Goal: Task Accomplishment & Management: Manage account settings

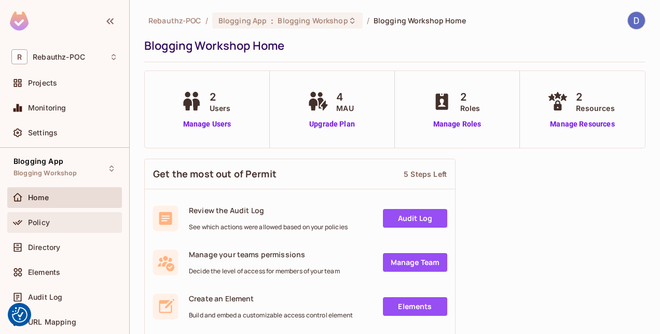
click at [41, 223] on span "Policy" at bounding box center [39, 222] width 22 height 8
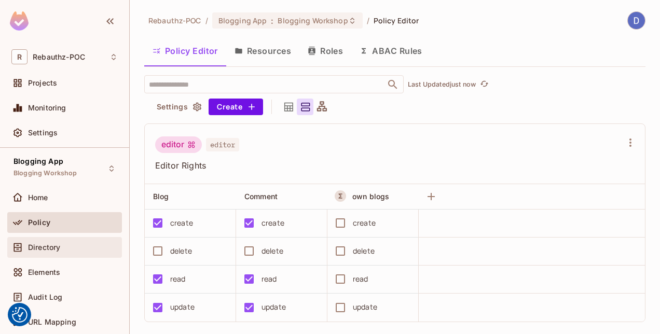
click at [43, 250] on span "Directory" at bounding box center [44, 247] width 32 height 8
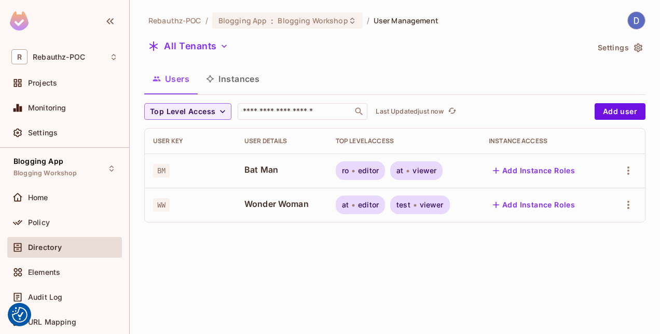
click at [638, 47] on icon "button" at bounding box center [638, 48] width 10 height 10
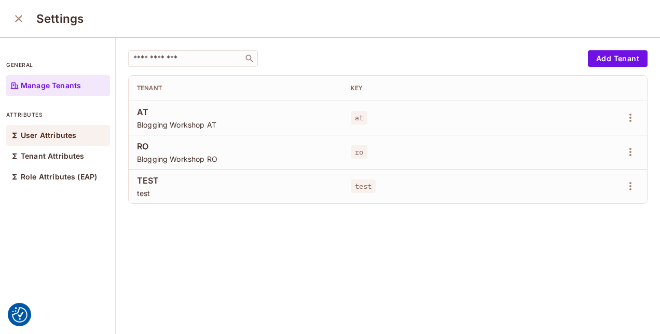
click at [54, 136] on p "User Attributes" at bounding box center [49, 135] width 56 height 8
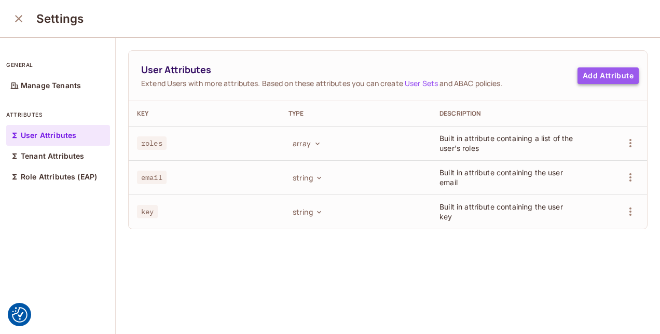
click at [595, 75] on button "Add Attribute" at bounding box center [608, 75] width 61 height 17
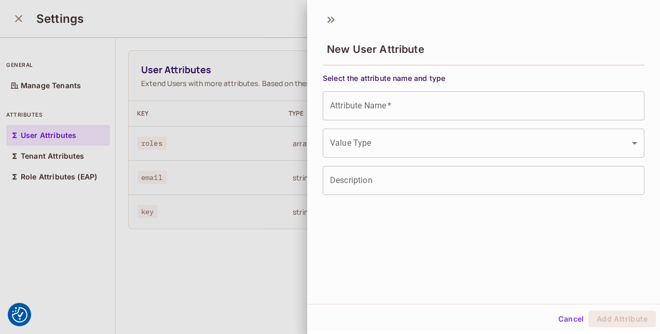
click at [402, 100] on input "Attribute Name   *" at bounding box center [484, 105] width 322 height 29
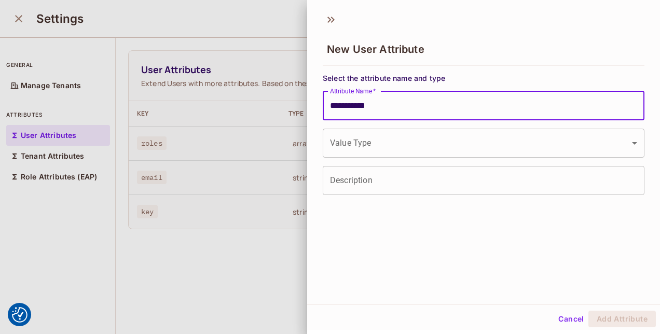
type input "**********"
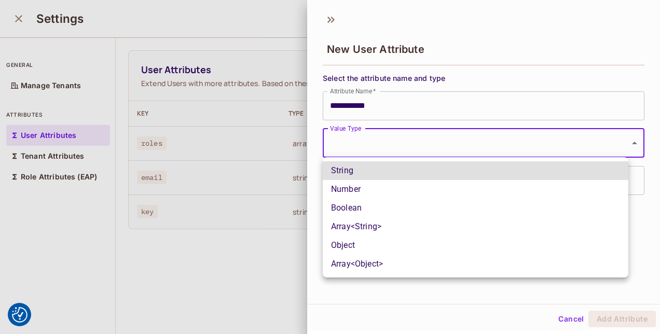
click at [393, 133] on body "We use cookies to enhance your browsing experience, serve personalized ads or c…" at bounding box center [330, 167] width 660 height 334
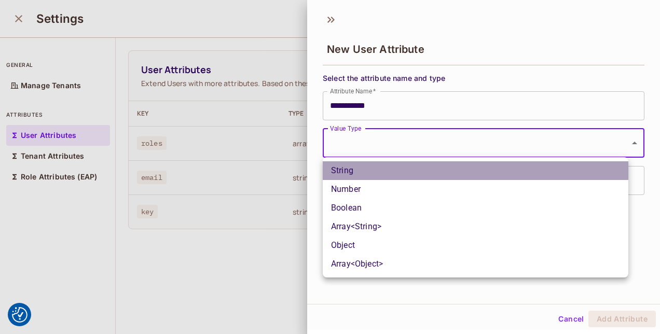
click at [372, 176] on li "String" at bounding box center [476, 170] width 306 height 19
type input "******"
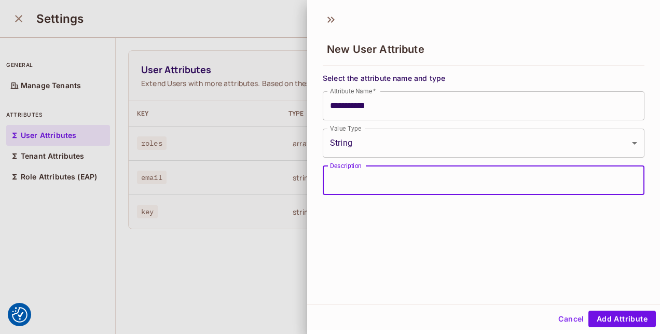
click at [372, 176] on input "Description" at bounding box center [484, 180] width 322 height 29
type input "**********"
click at [599, 314] on button "Add Attribute" at bounding box center [621, 319] width 67 height 17
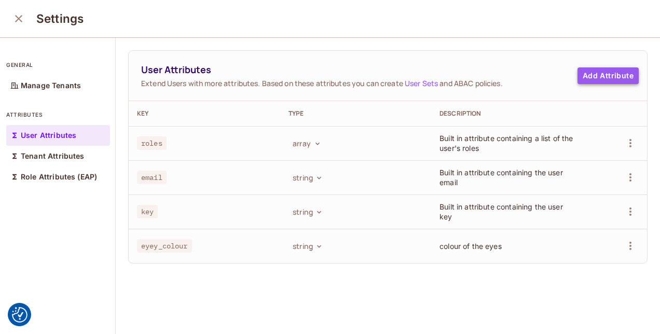
click at [594, 73] on button "Add Attribute" at bounding box center [608, 75] width 61 height 17
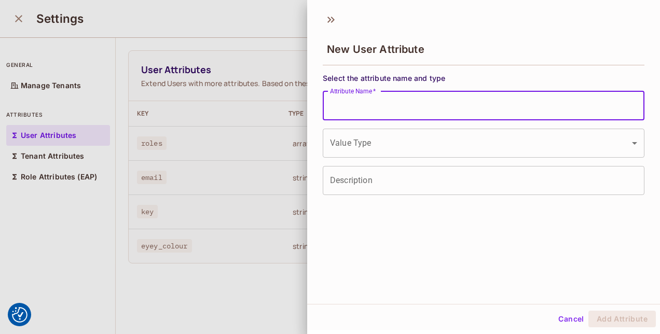
click at [417, 111] on input "Attribute Name   *" at bounding box center [484, 105] width 322 height 29
type input "*********"
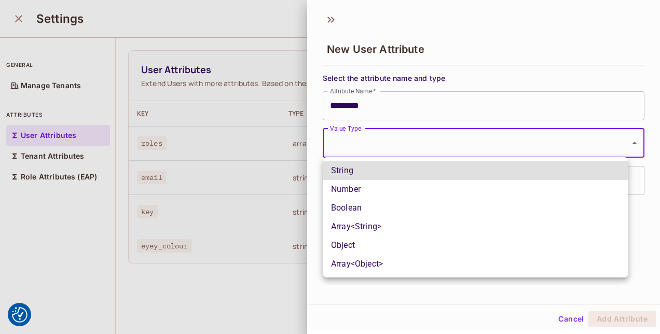
click at [384, 139] on body "We use cookies to enhance your browsing experience, serve personalized ads or c…" at bounding box center [330, 167] width 660 height 334
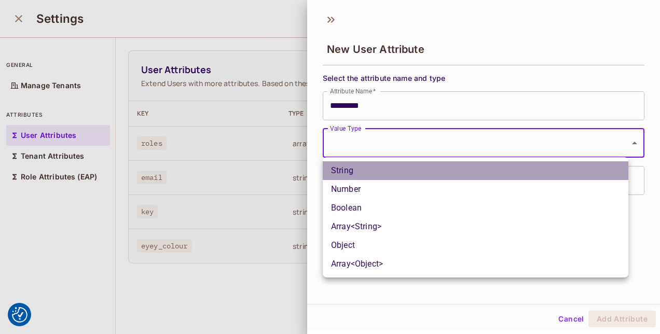
click at [356, 174] on li "String" at bounding box center [476, 170] width 306 height 19
type input "******"
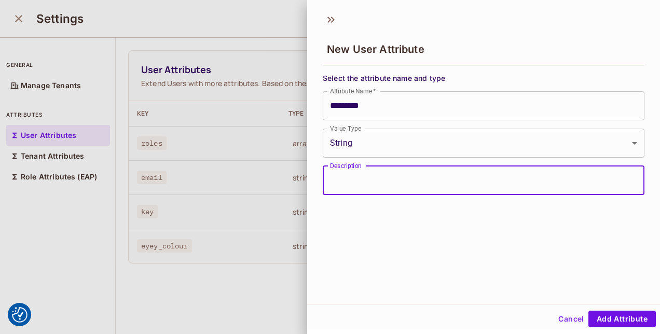
click at [355, 184] on input "Description" at bounding box center [484, 180] width 322 height 29
type input "**********"
click at [633, 320] on button "Add Attribute" at bounding box center [621, 319] width 67 height 17
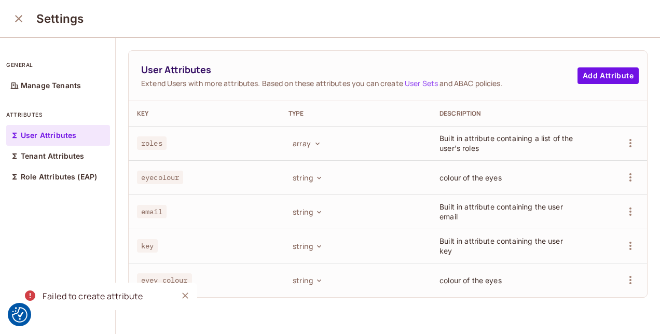
scroll to position [1, 0]
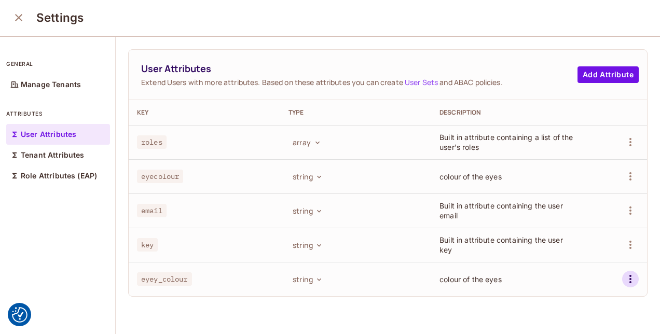
click at [624, 280] on icon "button" at bounding box center [630, 279] width 12 height 12
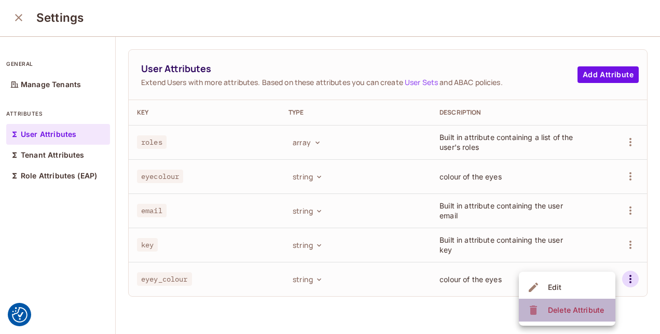
click at [579, 308] on div "Delete Attribute" at bounding box center [576, 310] width 56 height 10
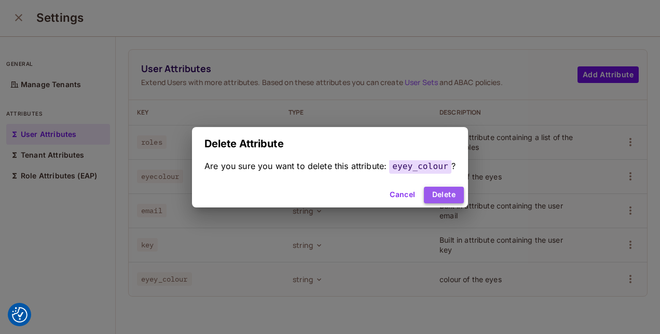
click at [437, 196] on button "Delete" at bounding box center [444, 195] width 40 height 17
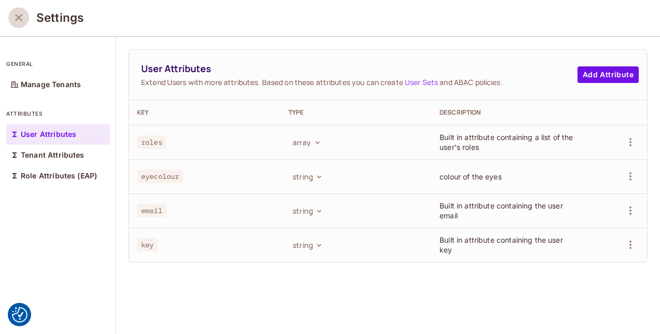
click at [19, 17] on icon "close" at bounding box center [18, 17] width 7 height 7
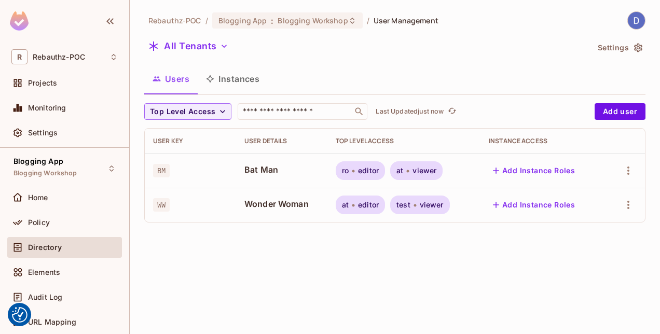
click at [595, 245] on div "Rebauthz-POC / Blogging App : Blogging Workshop / User Management All Tenants S…" at bounding box center [395, 167] width 530 height 334
click at [627, 201] on icon "button" at bounding box center [628, 205] width 12 height 12
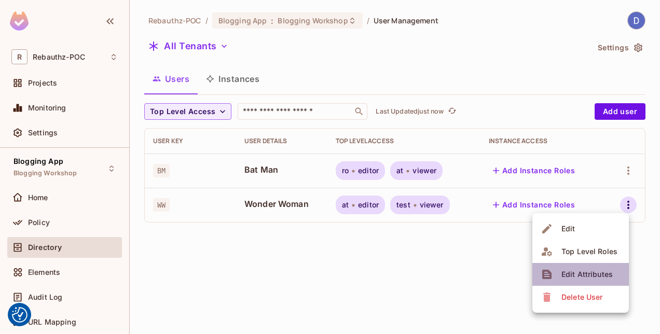
click at [580, 276] on div "Edit Attributes" at bounding box center [586, 274] width 51 height 10
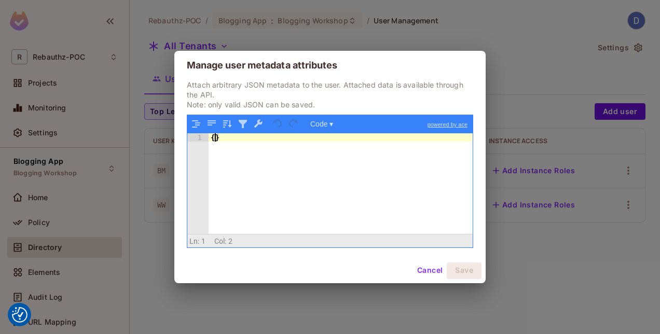
click at [213, 136] on div "{ }" at bounding box center [341, 191] width 265 height 117
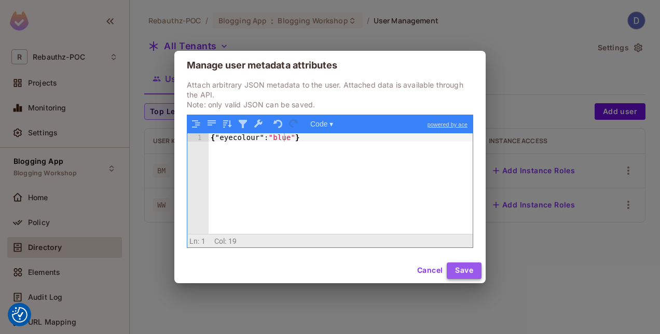
click at [465, 274] on button "Save" at bounding box center [464, 271] width 35 height 17
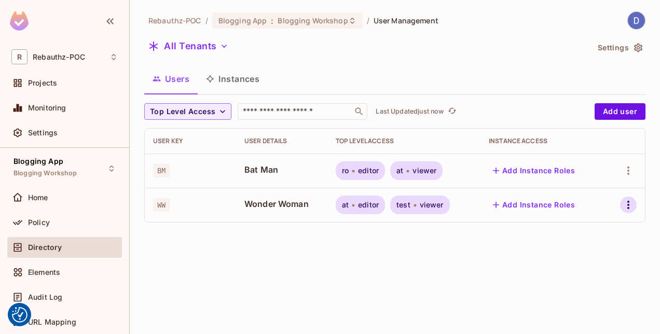
click at [627, 201] on icon "button" at bounding box center [628, 205] width 12 height 12
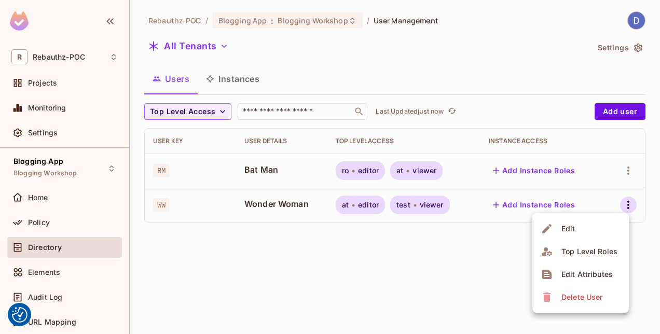
click at [499, 236] on div at bounding box center [330, 167] width 660 height 334
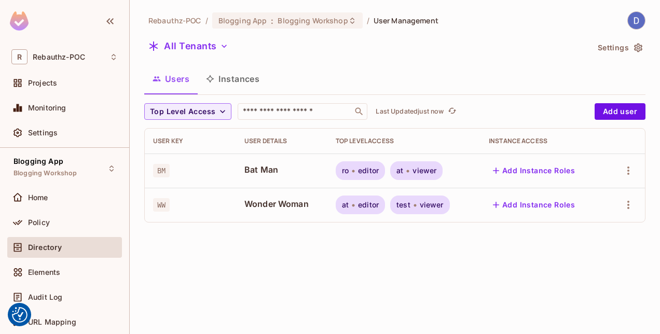
click at [499, 236] on div "Rebauthz-POC / Blogging App : Blogging Workshop / User Management All Tenants S…" at bounding box center [395, 167] width 530 height 334
click at [451, 110] on icon "refresh" at bounding box center [452, 110] width 9 height 9
click at [224, 112] on icon "button" at bounding box center [222, 111] width 10 height 10
click at [224, 112] on div at bounding box center [330, 167] width 660 height 334
click at [256, 254] on div "Rebauthz-POC / Blogging App : Blogging Workshop / User Management All Tenants S…" at bounding box center [395, 167] width 530 height 334
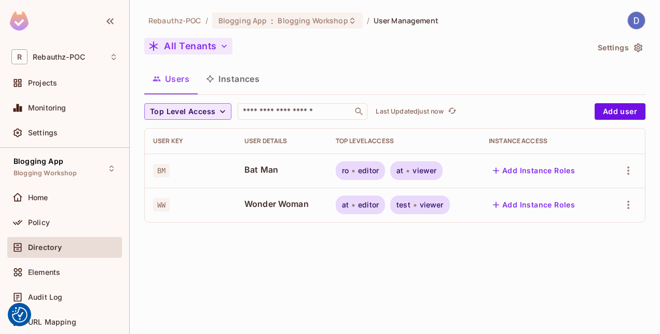
click at [225, 46] on icon "button" at bounding box center [224, 46] width 10 height 10
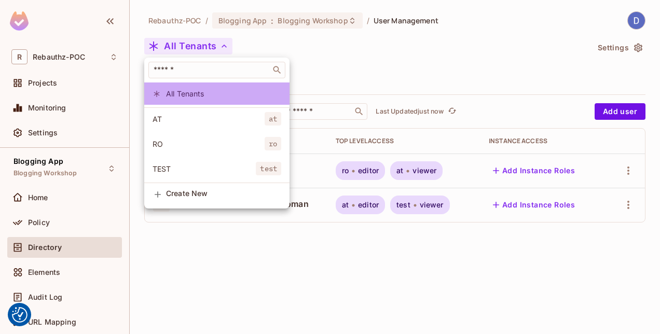
click at [268, 87] on li "All Tenants" at bounding box center [216, 94] width 145 height 22
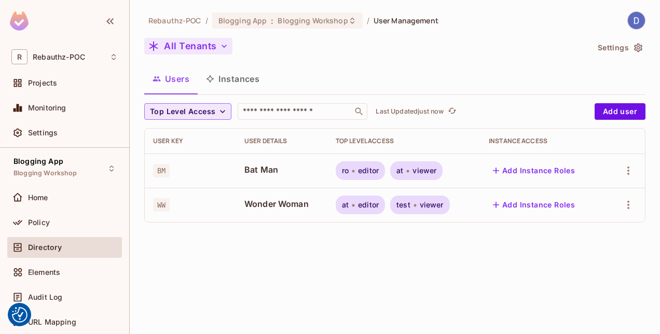
click at [335, 76] on div "Users Instances" at bounding box center [394, 79] width 501 height 26
drag, startPoint x: 335, startPoint y: 76, endPoint x: 319, endPoint y: 71, distance: 16.8
click at [319, 71] on div "Users Instances" at bounding box center [394, 79] width 501 height 26
click at [279, 248] on div "Rebauthz-POC / Blogging App : Blogging Workshop / User Management All Tenants S…" at bounding box center [395, 167] width 530 height 334
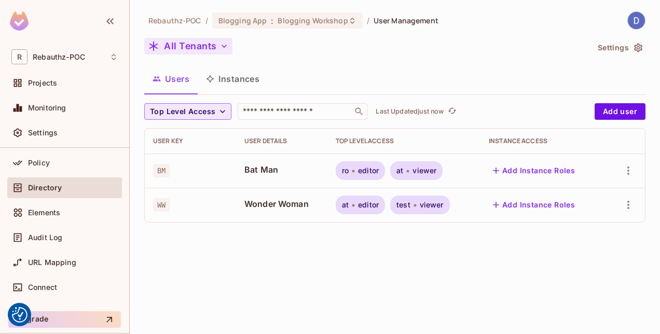
scroll to position [60, 0]
click at [70, 233] on div "Audit Log" at bounding box center [73, 237] width 90 height 8
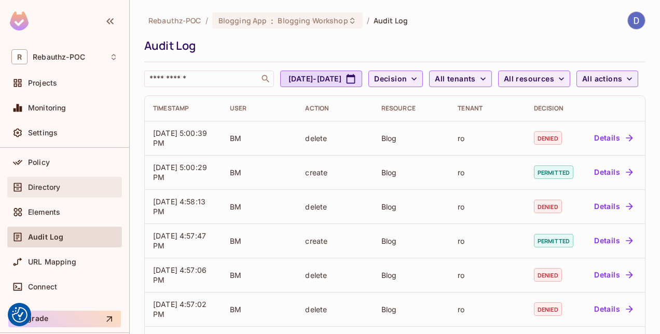
click at [59, 181] on div "Directory" at bounding box center [64, 187] width 106 height 12
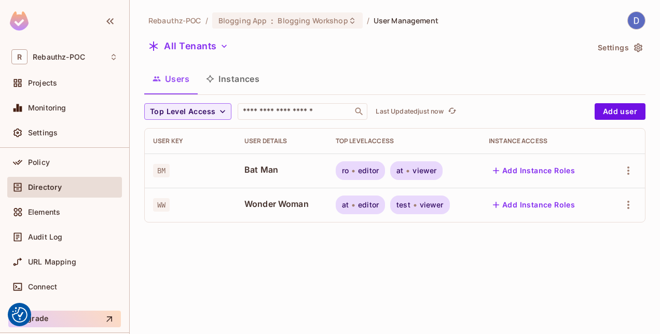
click at [231, 210] on td "WW" at bounding box center [190, 205] width 91 height 34
click at [281, 194] on td "Wonder Woman" at bounding box center [281, 205] width 91 height 34
click at [629, 203] on icon "button" at bounding box center [628, 205] width 12 height 12
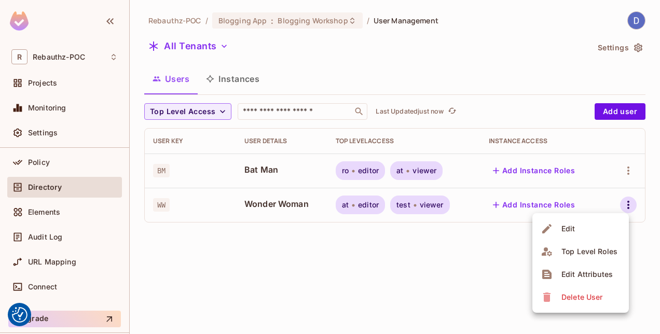
click at [639, 230] on div at bounding box center [330, 167] width 660 height 334
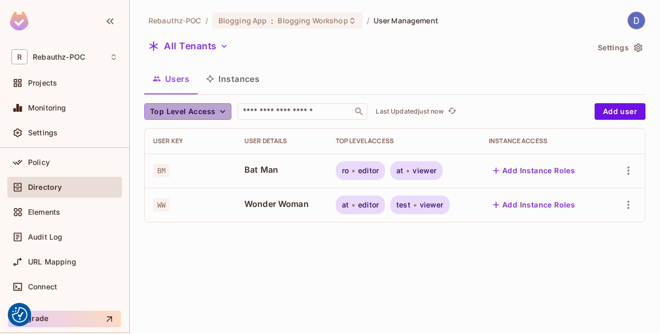
click at [221, 114] on icon "button" at bounding box center [222, 111] width 10 height 10
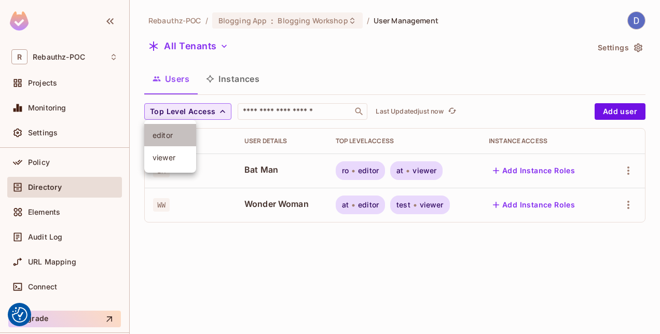
click at [167, 141] on li "editor" at bounding box center [170, 135] width 52 height 22
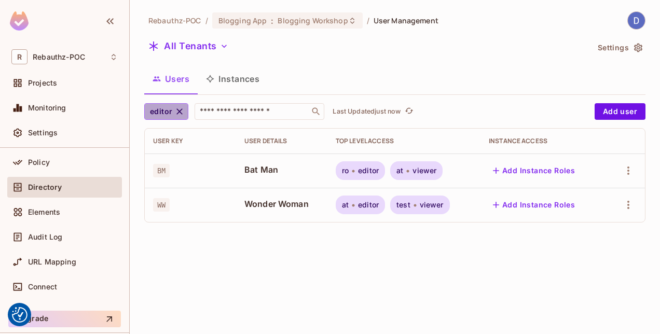
click at [179, 114] on icon "button" at bounding box center [179, 111] width 10 height 10
click at [272, 205] on span "Wonder Woman" at bounding box center [281, 203] width 75 height 11
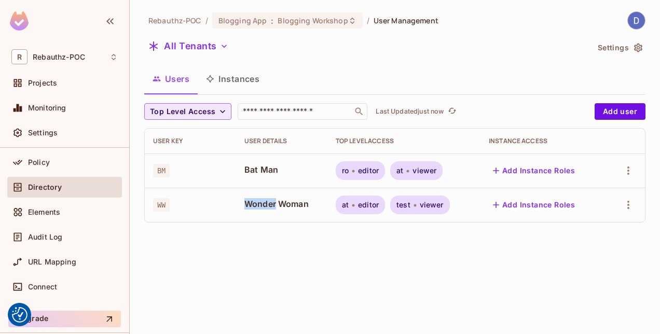
click at [272, 205] on span "Wonder Woman" at bounding box center [281, 203] width 75 height 11
click at [248, 186] on td "Bat Man" at bounding box center [281, 171] width 91 height 34
click at [250, 171] on span "Bat Man" at bounding box center [281, 169] width 75 height 11
click at [491, 167] on button "Add Instance Roles" at bounding box center [534, 170] width 90 height 17
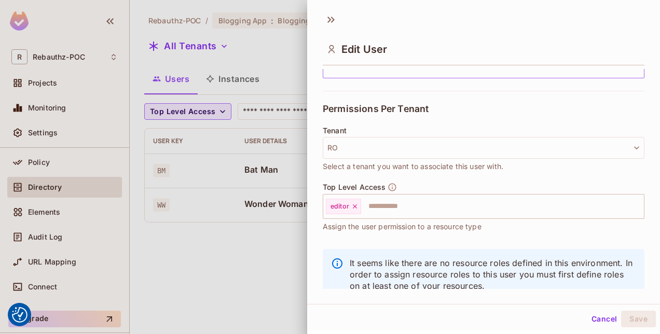
scroll to position [204, 0]
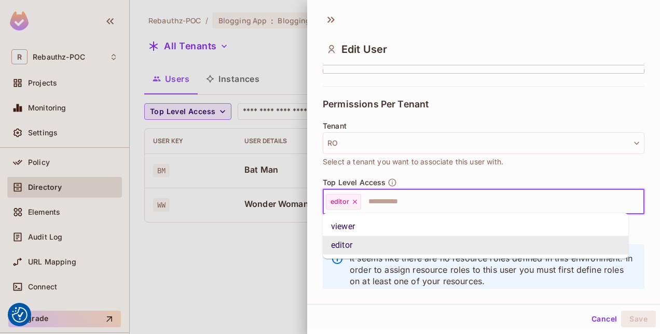
click at [385, 204] on input "text" at bounding box center [493, 201] width 262 height 21
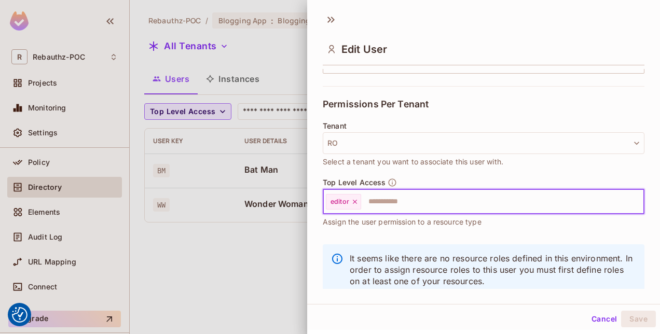
click at [385, 204] on input "text" at bounding box center [493, 201] width 262 height 21
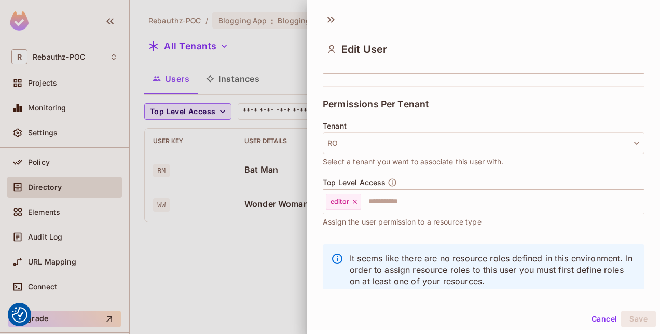
click at [449, 172] on div "Tenant RO Select a tenant you want to associate this user with." at bounding box center [484, 150] width 322 height 56
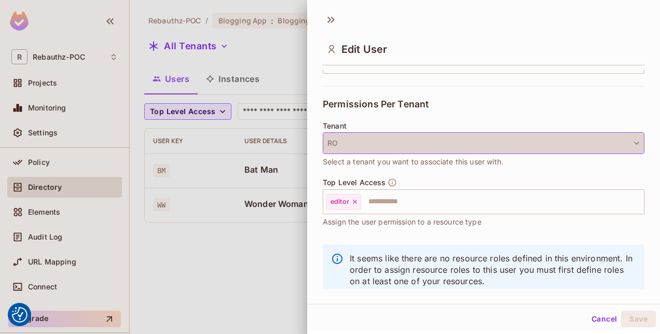
click at [632, 140] on icon "button" at bounding box center [637, 143] width 10 height 10
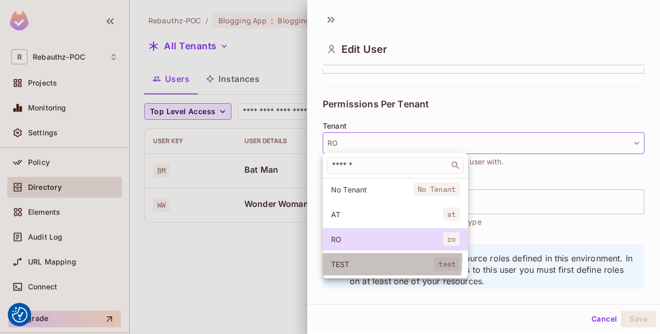
click at [374, 259] on span "TEST" at bounding box center [382, 264] width 103 height 10
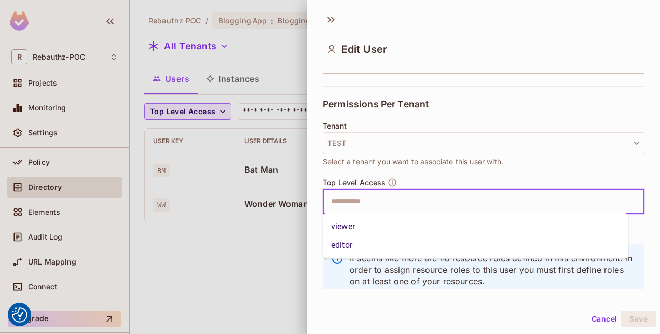
click at [387, 202] on input "text" at bounding box center [474, 201] width 299 height 21
click at [365, 224] on li "viewer" at bounding box center [476, 226] width 306 height 19
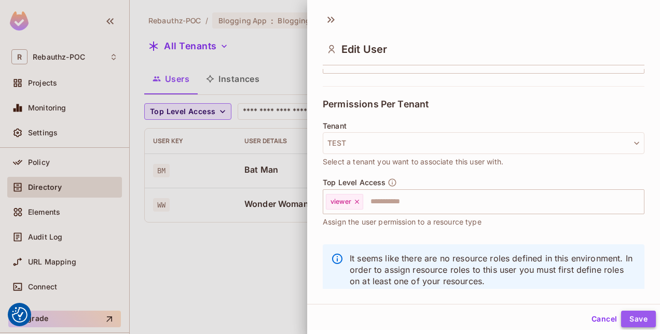
click at [638, 320] on button "Save" at bounding box center [638, 319] width 35 height 17
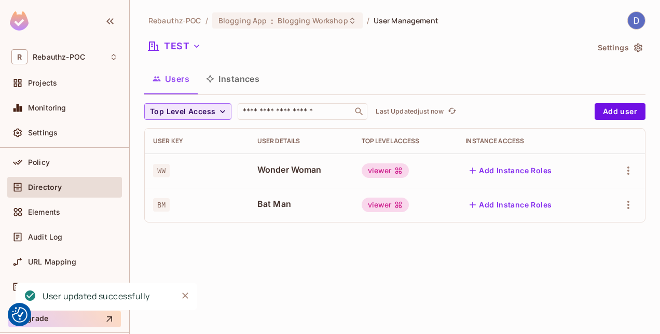
click at [370, 251] on div "Rebauthz-POC / Blogging App : Blogging Workshop / User Management TEST Settings…" at bounding box center [395, 167] width 530 height 334
click at [194, 40] on button "TEST" at bounding box center [174, 46] width 61 height 17
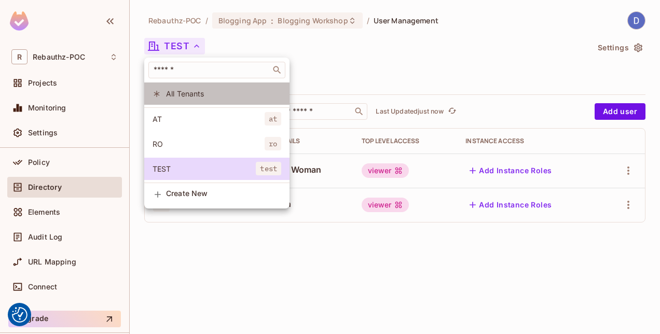
click at [186, 94] on span "All Tenants" at bounding box center [223, 94] width 115 height 10
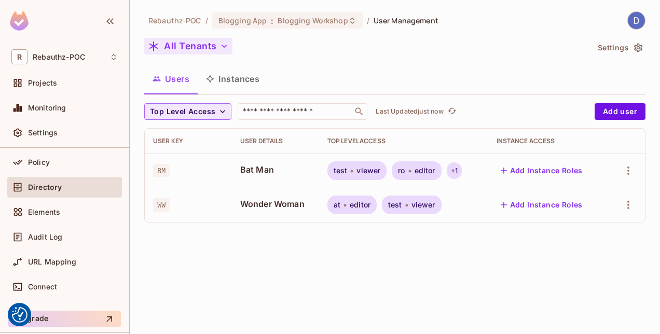
click at [456, 171] on div "+ 1" at bounding box center [454, 170] width 15 height 17
click at [267, 167] on div at bounding box center [330, 167] width 660 height 334
click at [464, 250] on div "Rebauthz-POC / Blogging App : Blogging Workshop / User Management All Tenants S…" at bounding box center [395, 167] width 530 height 334
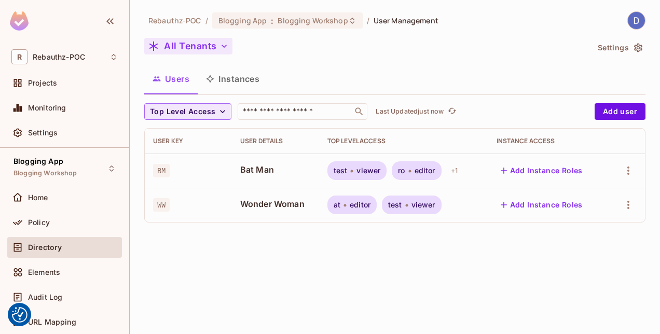
click at [282, 81] on div "Users Instances" at bounding box center [394, 79] width 501 height 26
click at [60, 85] on div "Projects" at bounding box center [73, 83] width 90 height 8
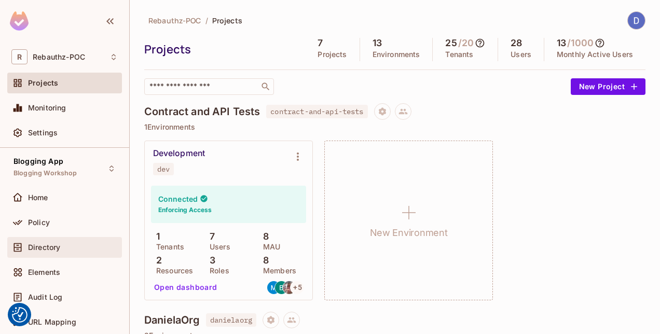
click at [45, 243] on span "Directory" at bounding box center [44, 247] width 32 height 8
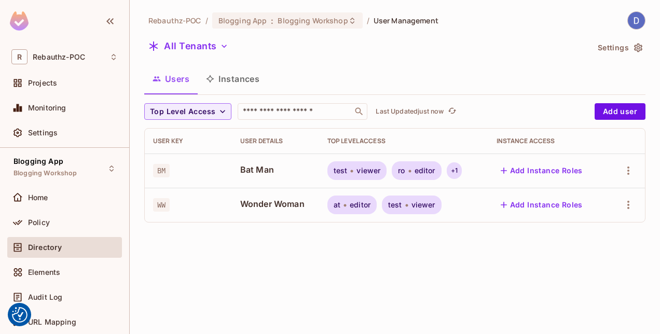
click at [457, 172] on div "+ 1" at bounding box center [454, 170] width 15 height 17
click at [435, 265] on div at bounding box center [330, 167] width 660 height 334
click at [456, 170] on div "+ 1" at bounding box center [454, 170] width 15 height 17
click at [478, 285] on div at bounding box center [330, 167] width 660 height 334
click at [222, 109] on icon "button" at bounding box center [222, 111] width 10 height 10
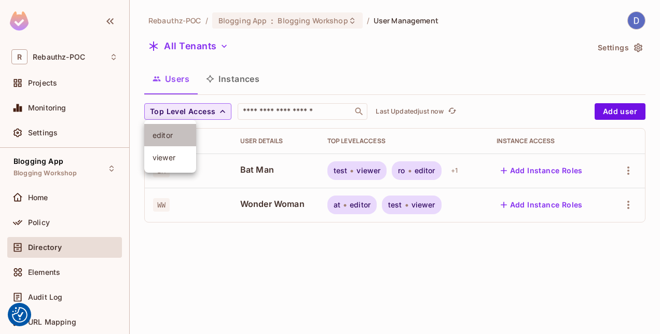
click at [167, 133] on span "editor" at bounding box center [170, 135] width 35 height 10
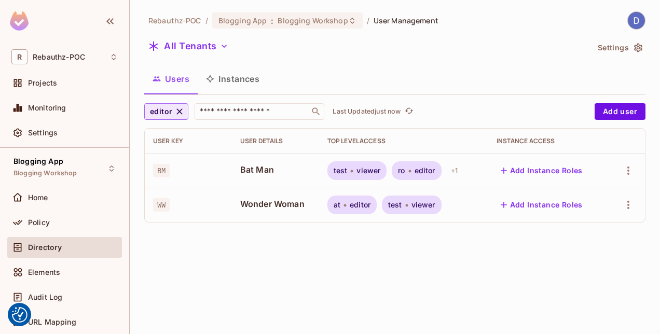
click at [182, 109] on icon "button" at bounding box center [179, 111] width 10 height 10
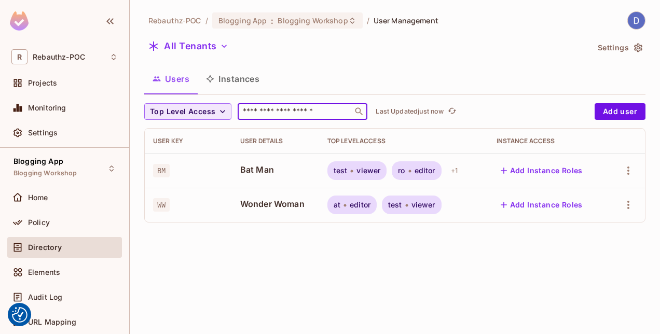
click at [266, 108] on input "text" at bounding box center [295, 111] width 109 height 10
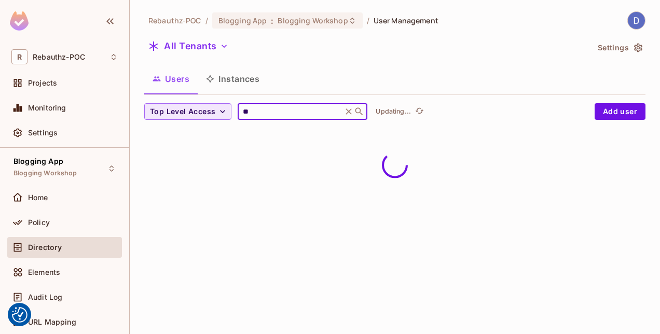
type input "**"
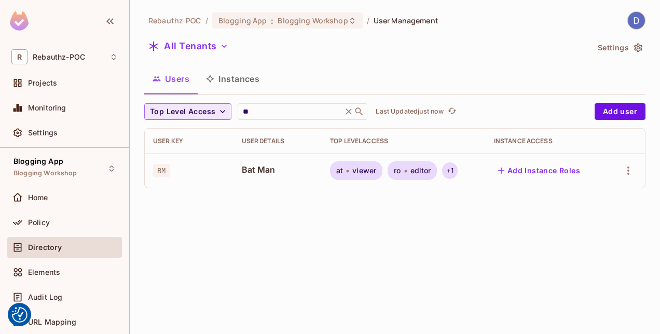
click at [453, 174] on div "+ 1" at bounding box center [449, 170] width 15 height 17
click at [406, 201] on div at bounding box center [330, 167] width 660 height 334
click at [276, 112] on input "**" at bounding box center [290, 111] width 99 height 10
click at [351, 112] on icon at bounding box center [349, 111] width 10 height 10
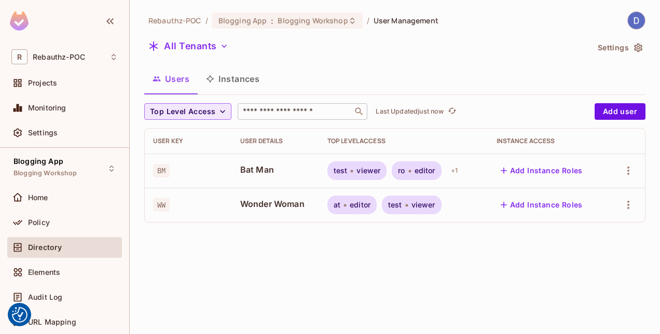
click at [292, 255] on div "Rebauthz-POC / Blogging App : Blogging Workshop / User Management All Tenants S…" at bounding box center [395, 167] width 530 height 334
click at [197, 261] on div "Rebauthz-POC / Blogging App : Blogging Workshop / User Management All Tenants S…" at bounding box center [395, 167] width 530 height 334
